Goal: Transaction & Acquisition: Purchase product/service

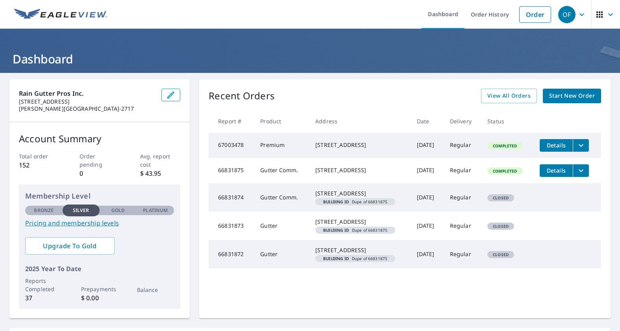
click at [561, 98] on span "Start New Order" at bounding box center [572, 96] width 46 height 10
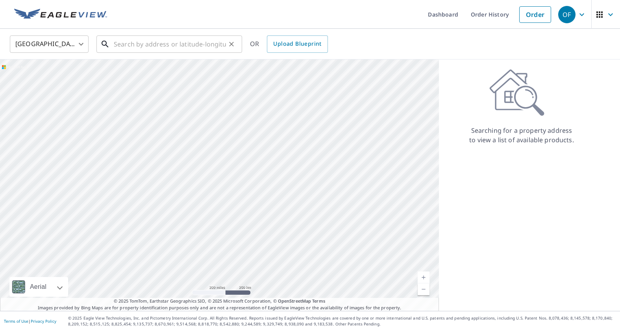
click at [121, 49] on input "text" at bounding box center [170, 44] width 112 height 22
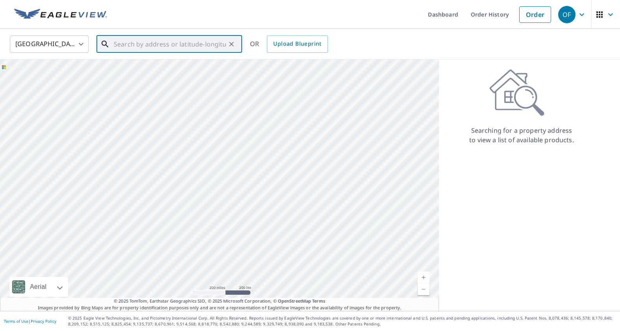
paste input "[STREET_ADDRESS][PERSON_NAME]"
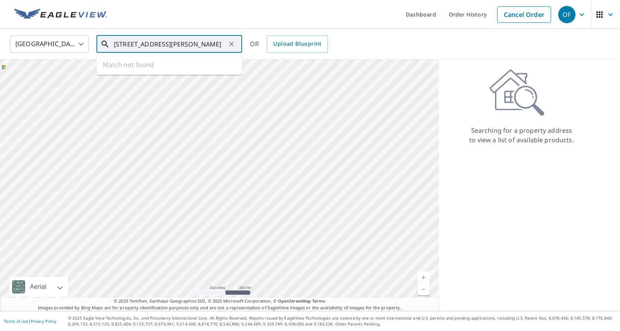
scroll to position [0, 47]
click at [174, 72] on p "[GEOGRAPHIC_DATA]" at bounding box center [174, 76] width 124 height 8
type input "[STREET_ADDRESS][PERSON_NAME]"
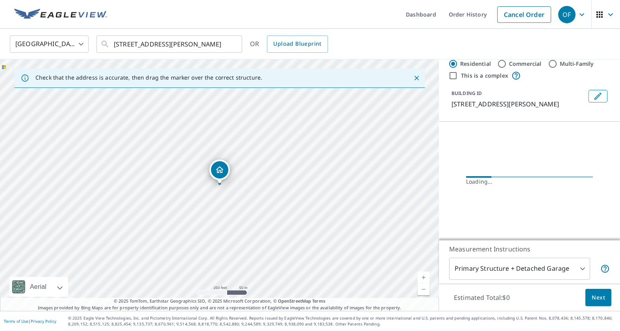
scroll to position [4, 0]
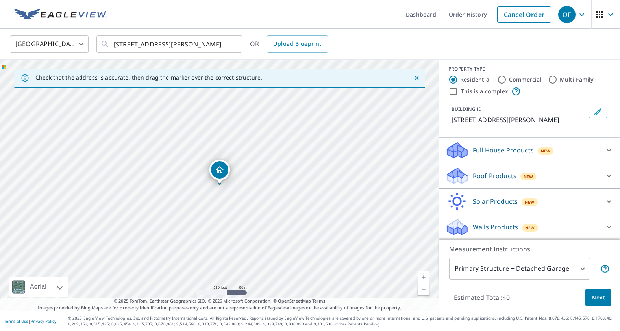
click at [573, 178] on div "Roof Products New" at bounding box center [522, 176] width 154 height 19
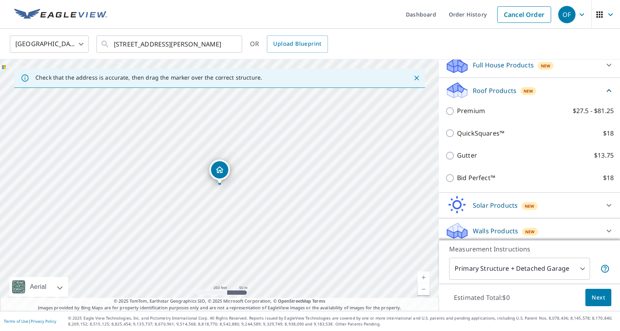
scroll to position [93, 0]
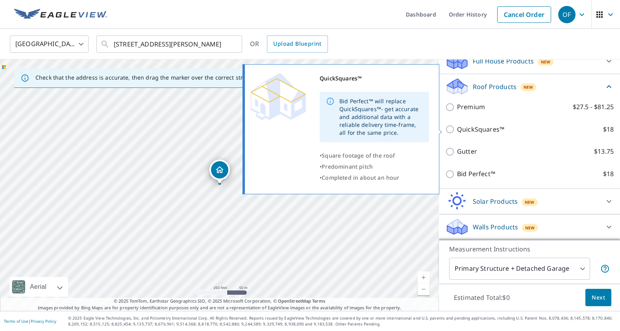
click at [452, 126] on input "QuickSquares™ $18" at bounding box center [451, 128] width 12 height 9
checkbox input "true"
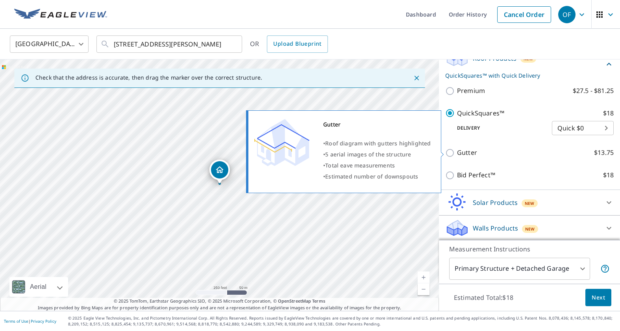
scroll to position [122, 0]
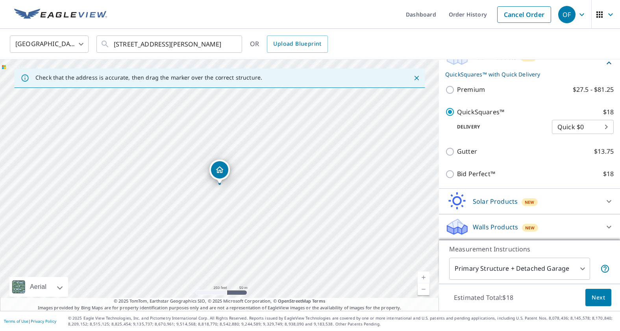
click at [596, 295] on span "Next" at bounding box center [598, 298] width 13 height 10
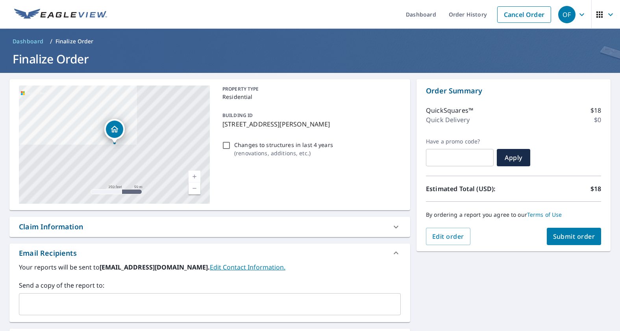
scroll to position [96, 0]
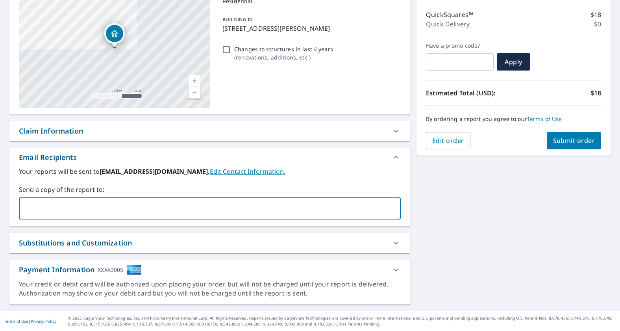
click at [153, 203] on input "text" at bounding box center [203, 208] width 363 height 15
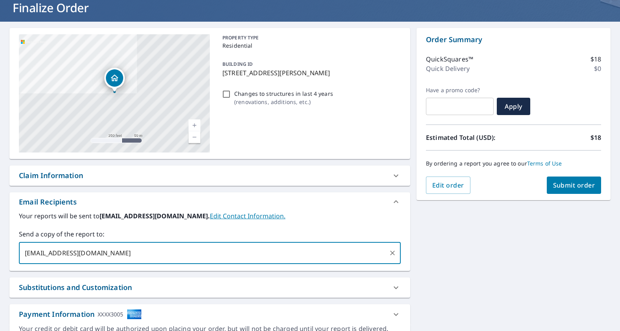
scroll to position [48, 0]
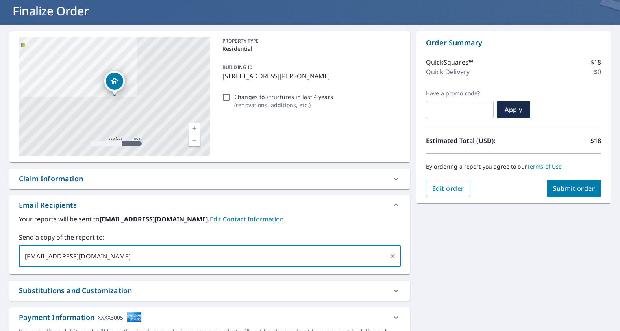
type input "[EMAIL_ADDRESS][DOMAIN_NAME]"
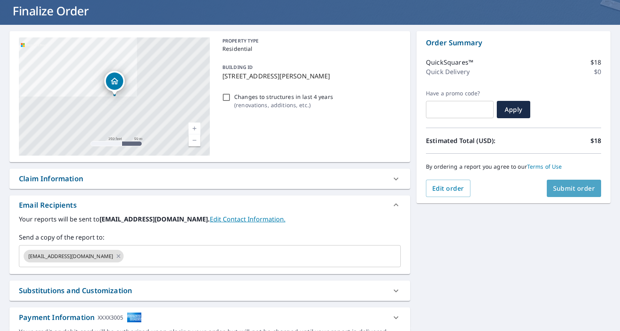
click at [571, 193] on button "Submit order" at bounding box center [574, 188] width 55 height 17
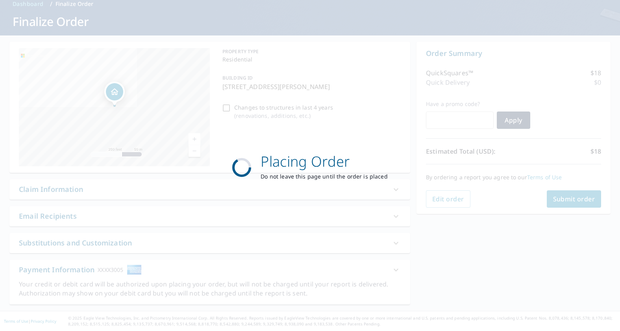
scroll to position [37, 0]
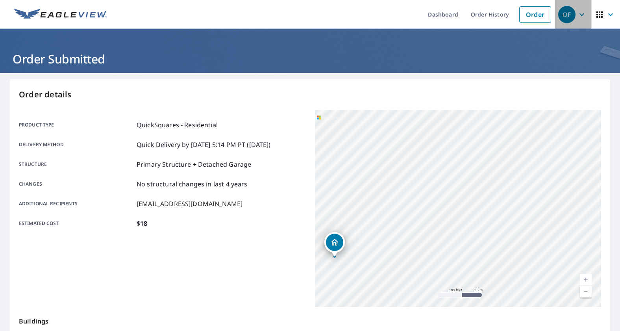
click at [573, 18] on div "OF" at bounding box center [566, 14] width 17 height 17
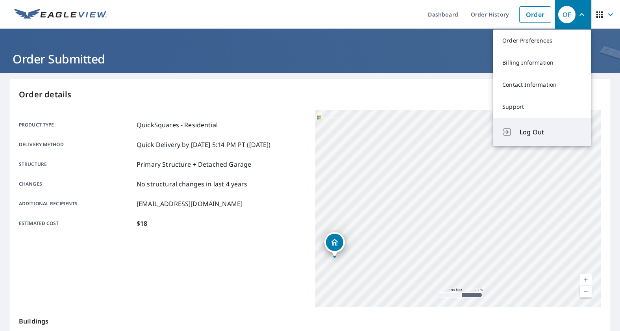
scroll to position [1, 0]
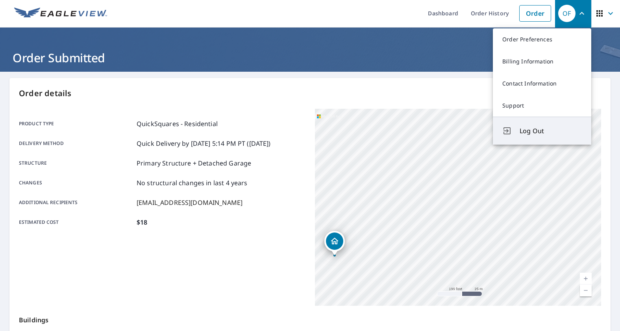
click at [533, 132] on span "Log Out" at bounding box center [551, 130] width 62 height 9
